Goal: Communication & Community: Answer question/provide support

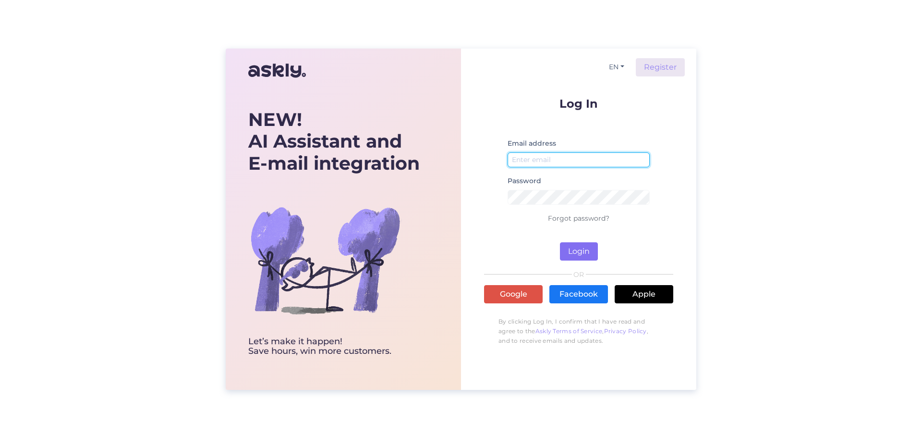
type input "[PERSON_NAME][EMAIL_ADDRESS][DOMAIN_NAME]"
click at [562, 247] on button "Login" at bounding box center [579, 251] width 38 height 18
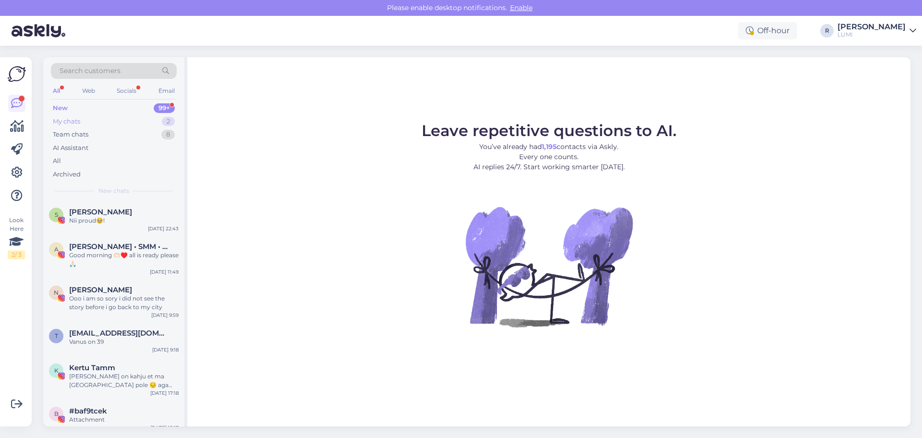
click at [73, 122] on div "My chats" at bounding box center [66, 122] width 27 height 10
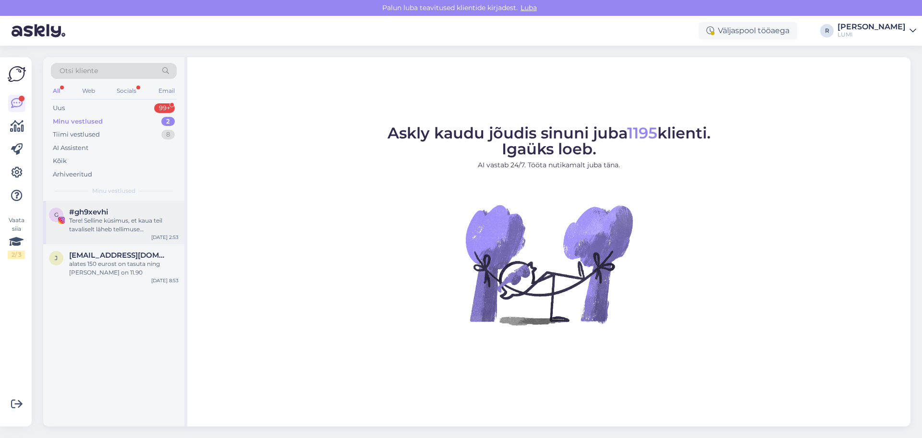
click at [138, 227] on div "Tere! Selline küsimus, et kaua teil tavaliselt läheb tellimuse väljastamisega u…" at bounding box center [124, 224] width 110 height 17
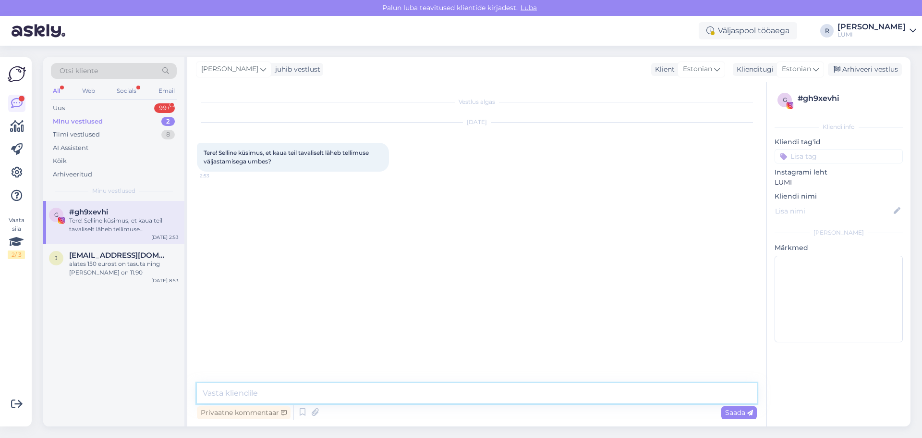
click at [257, 394] on textarea at bounding box center [477, 393] width 560 height 20
type textarea "Tere! Tavaliselt 1-2 tööpäeva, oleneb kas toode on kohe olemas :)"
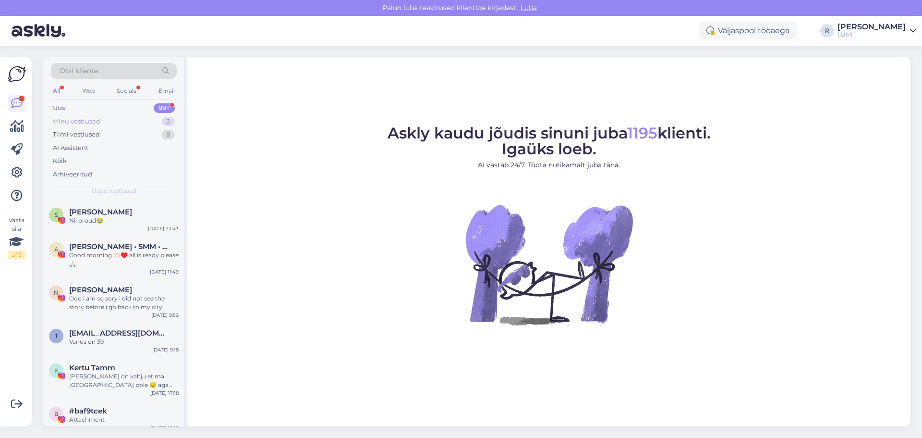
click at [78, 120] on div "Minu vestlused" at bounding box center [77, 122] width 48 height 10
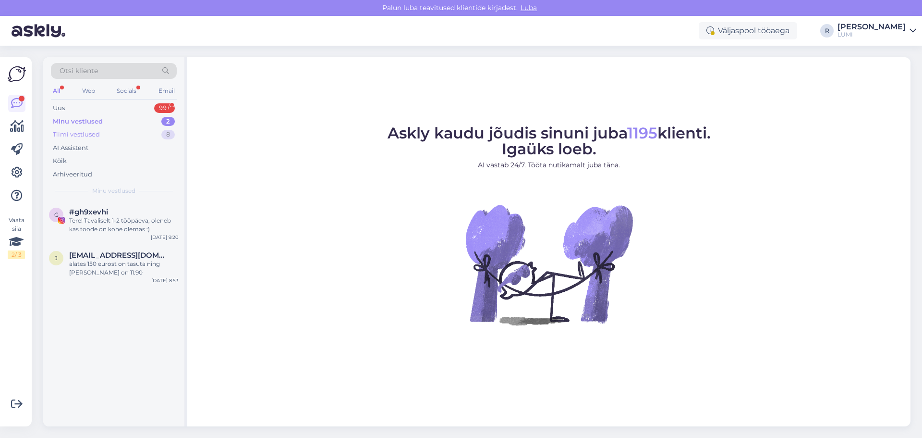
click at [88, 134] on div "Tiimi vestlused" at bounding box center [76, 135] width 47 height 10
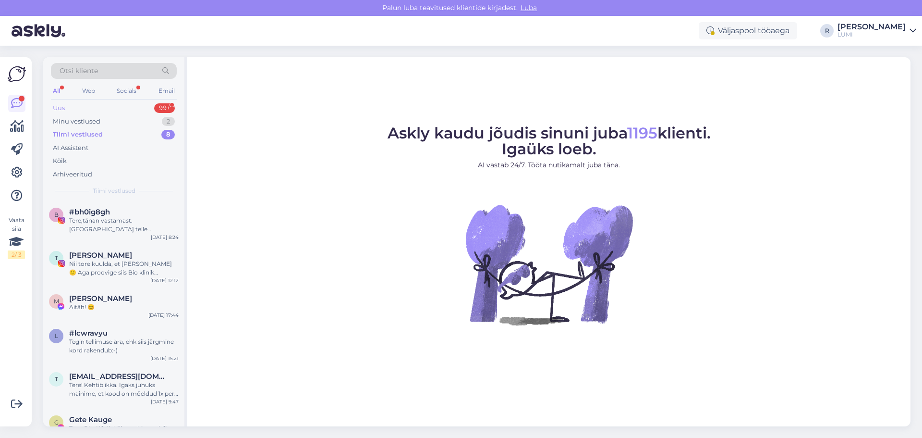
click at [79, 107] on div "Uus 99+" at bounding box center [114, 107] width 126 height 13
